Goal: Information Seeking & Learning: Learn about a topic

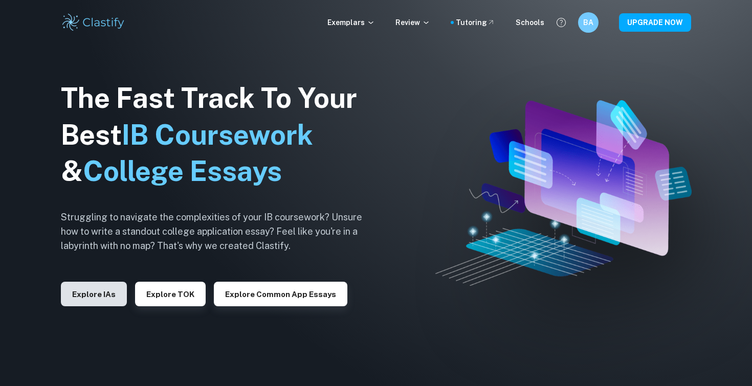
click at [106, 298] on button "Explore IAs" at bounding box center [94, 294] width 66 height 25
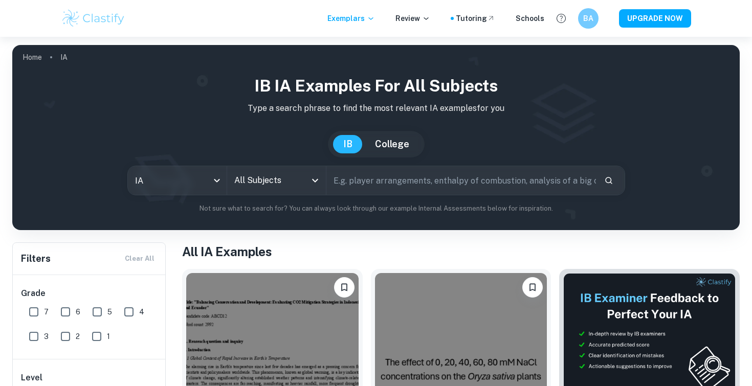
click at [34, 314] on input "7" at bounding box center [34, 312] width 20 height 20
checkbox input "true"
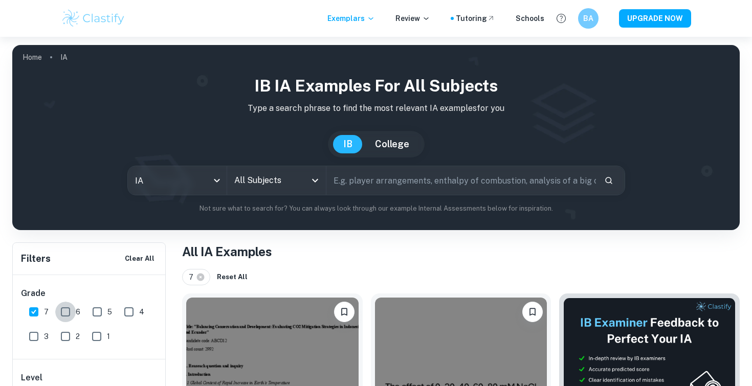
click at [69, 315] on input "6" at bounding box center [65, 312] width 20 height 20
checkbox input "true"
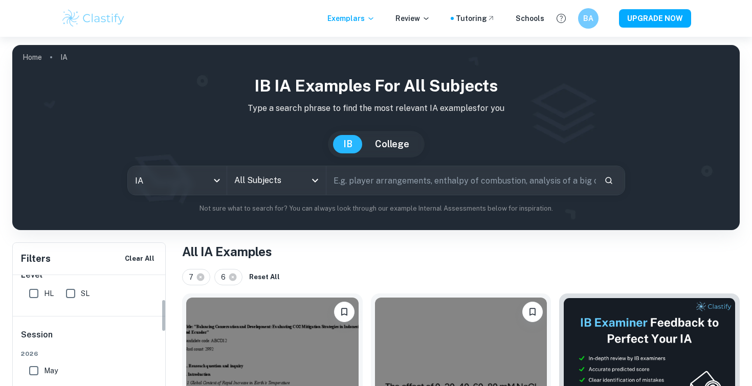
scroll to position [107, 0]
click at [30, 289] on input "HL" at bounding box center [34, 289] width 20 height 20
checkbox input "true"
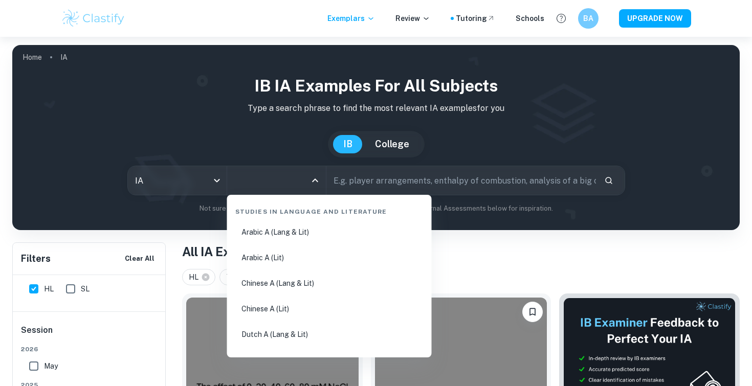
click at [260, 182] on input "All Subjects" at bounding box center [269, 180] width 74 height 19
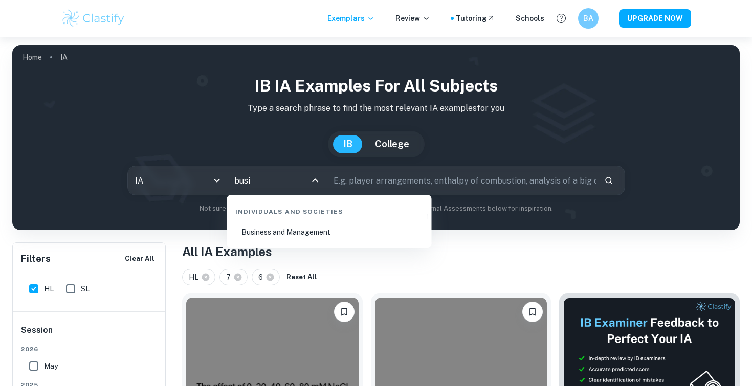
click at [277, 236] on li "Business and Management" at bounding box center [329, 233] width 197 height 24
type input "Business and Management"
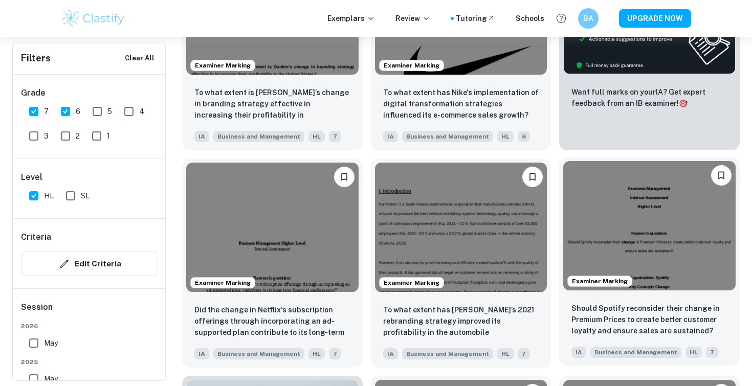
scroll to position [437, 0]
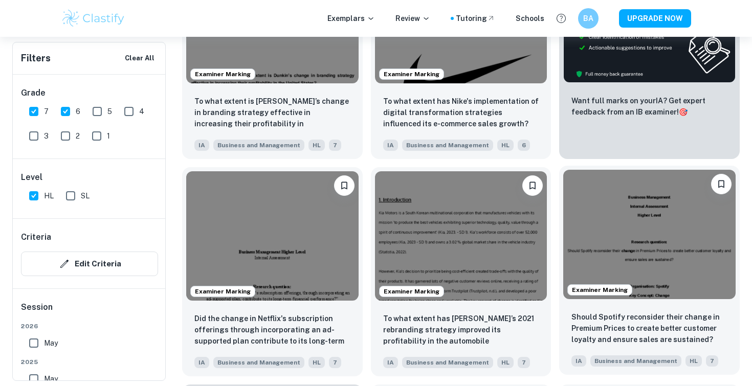
click at [671, 235] on img at bounding box center [650, 234] width 172 height 129
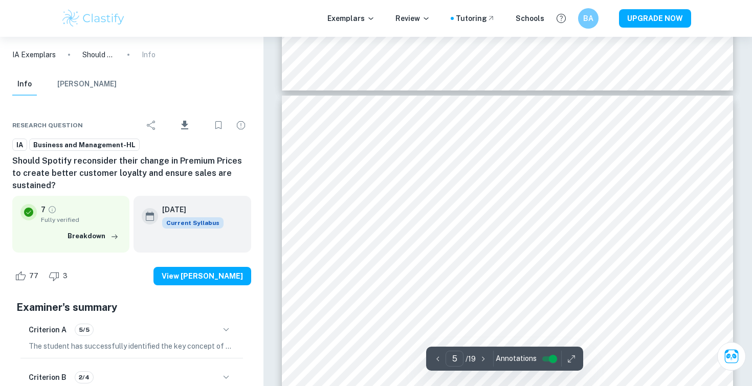
scroll to position [2454, 0]
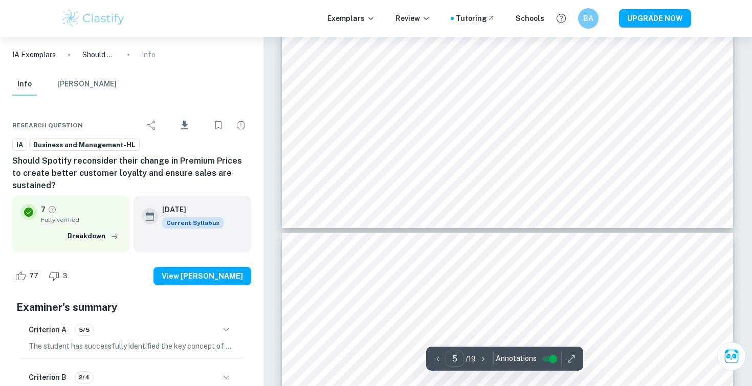
type input "6"
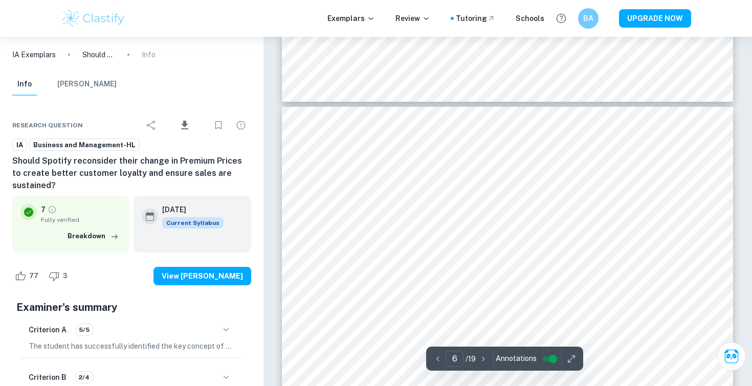
scroll to position [3035, 0]
